Goal: Answer question/provide support: Share knowledge or assist other users

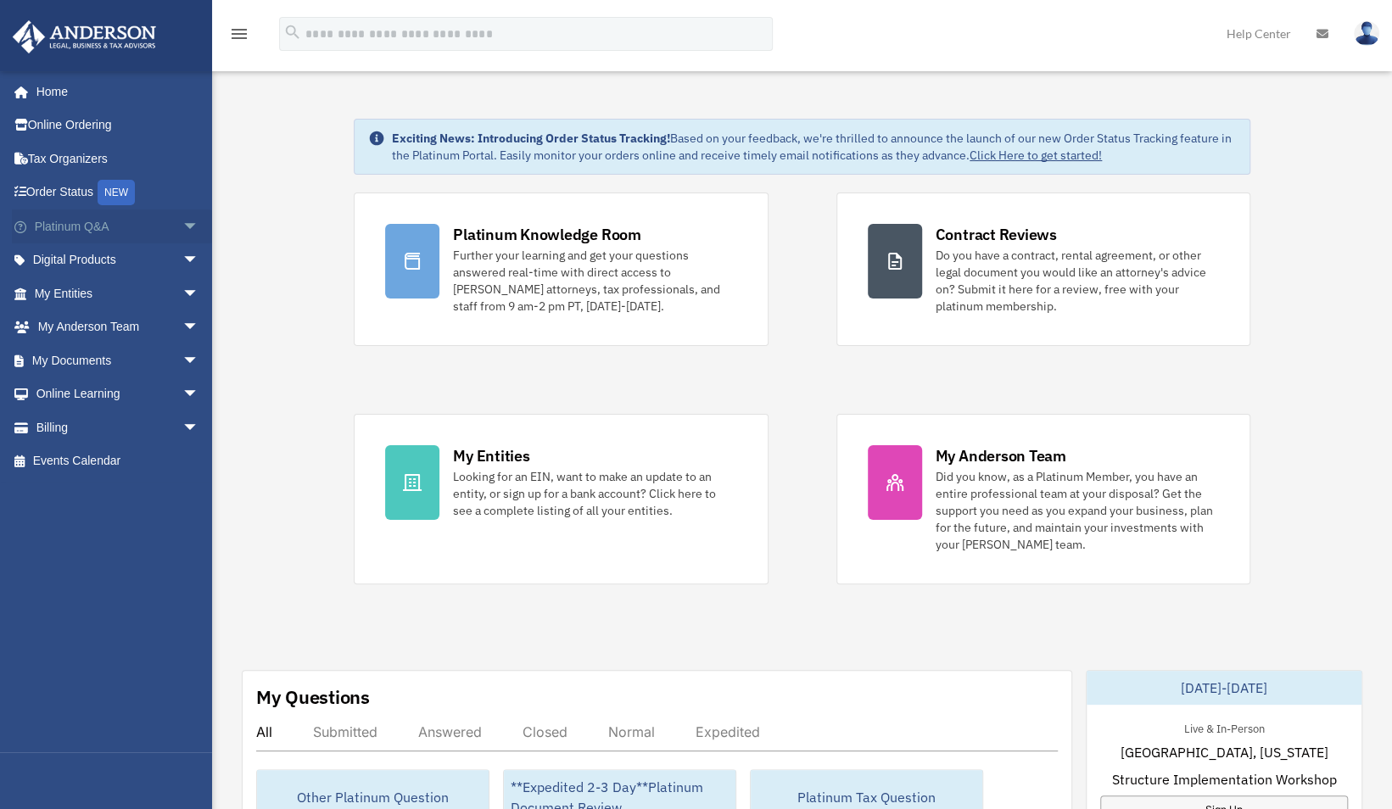
click at [83, 222] on link "Platinum Q&A arrow_drop_down" at bounding box center [118, 227] width 213 height 34
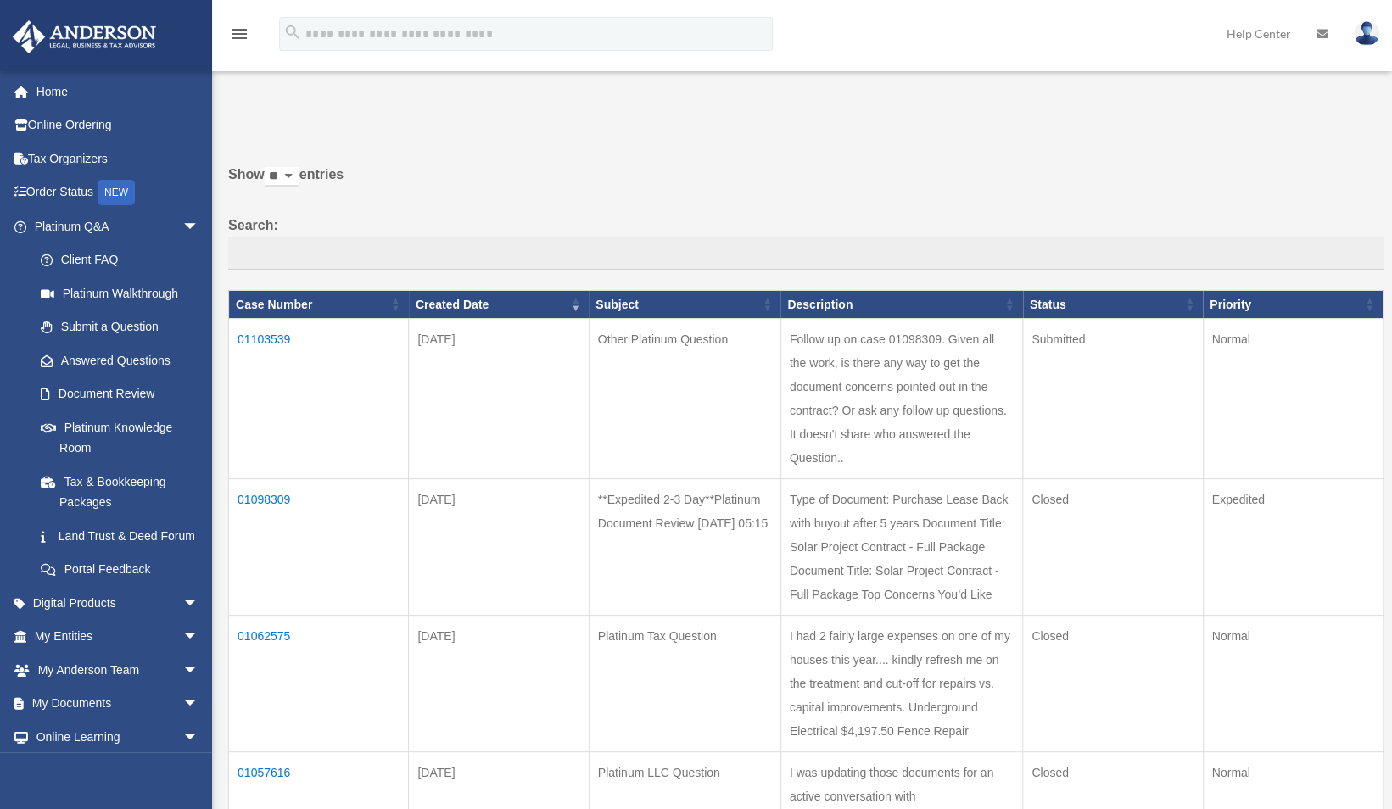
click at [266, 334] on td "01103539" at bounding box center [319, 399] width 180 height 160
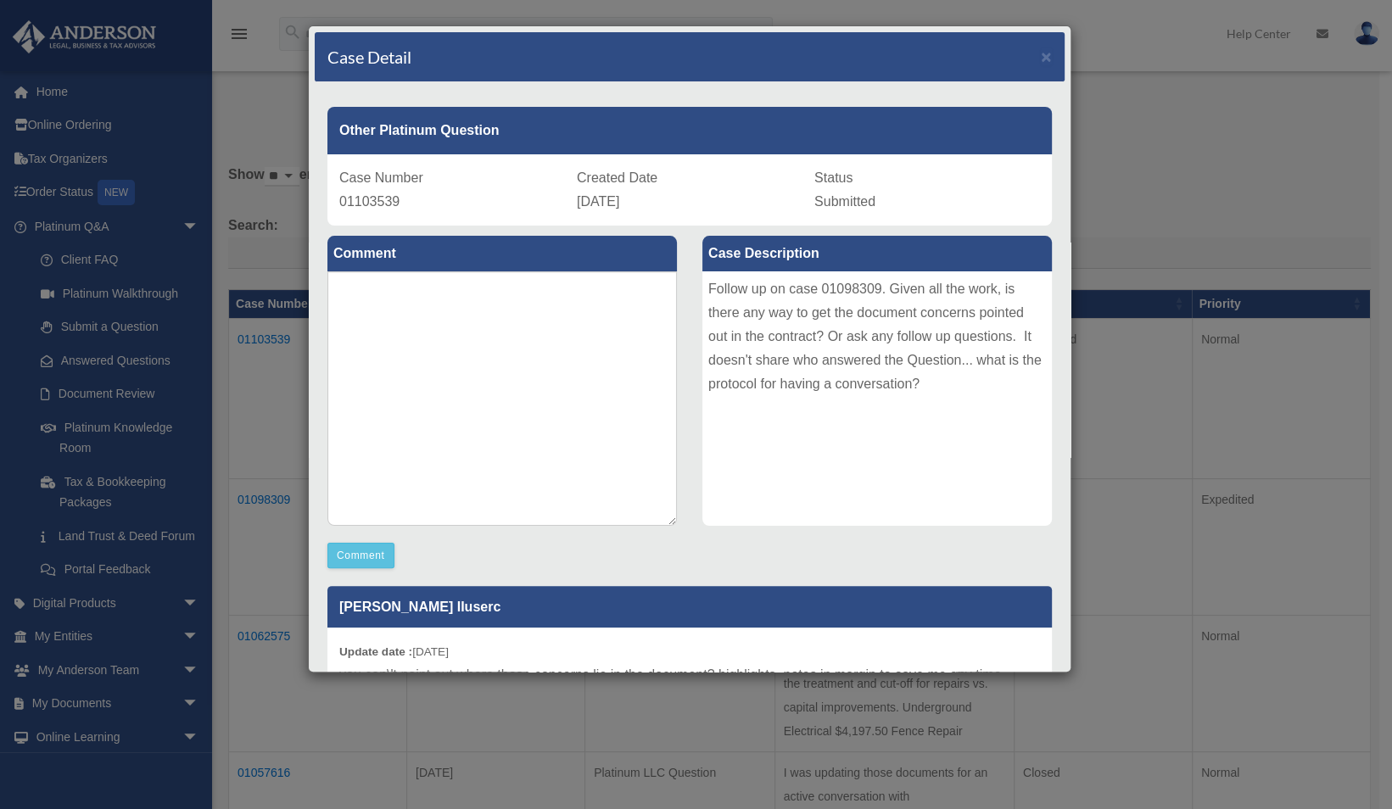
click at [1169, 73] on div "Case Detail × Other Platinum Question Case Number 01103539 Created Date [DATE] …" at bounding box center [696, 404] width 1392 height 809
